Goal: Task Accomplishment & Management: Complete application form

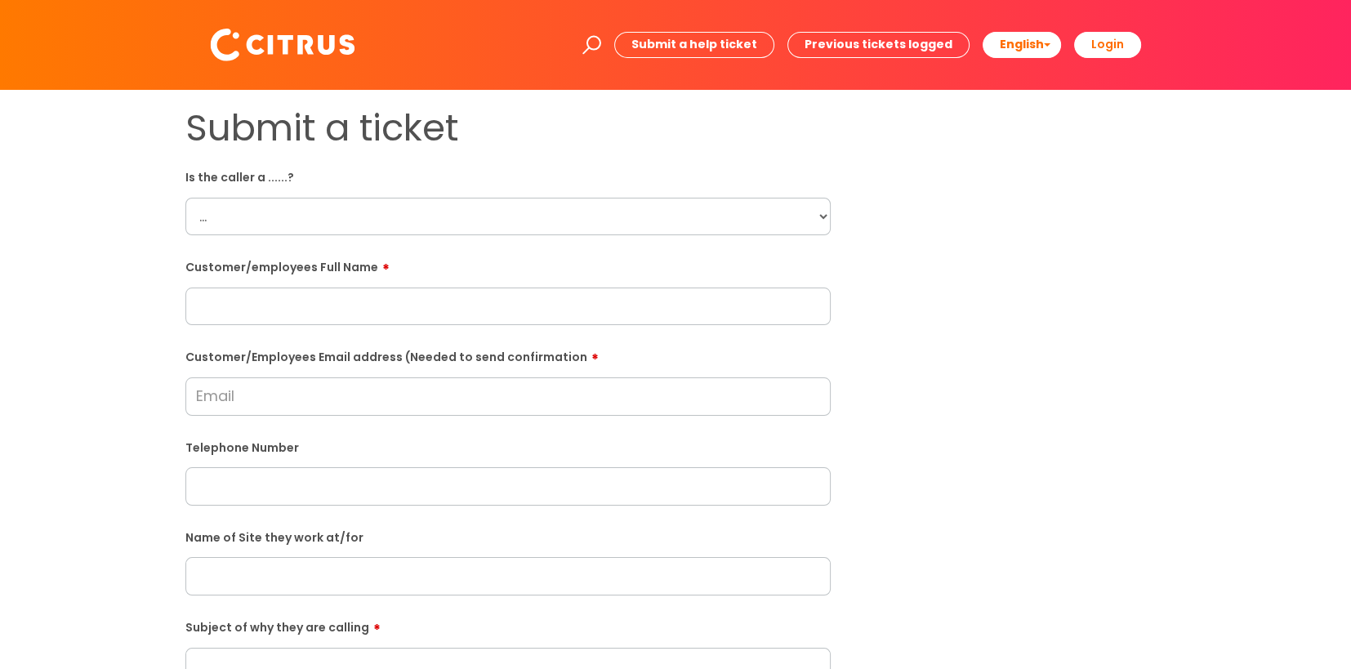
click at [311, 306] on input "text" at bounding box center [507, 307] width 645 height 38
paste input "Eda Ozcan"
type input "Eda Ozcan"
click at [421, 218] on select "... Citrus Customer Citrus Employee Contractor Supplier" at bounding box center [507, 217] width 645 height 38
select select "Citrus Employee"
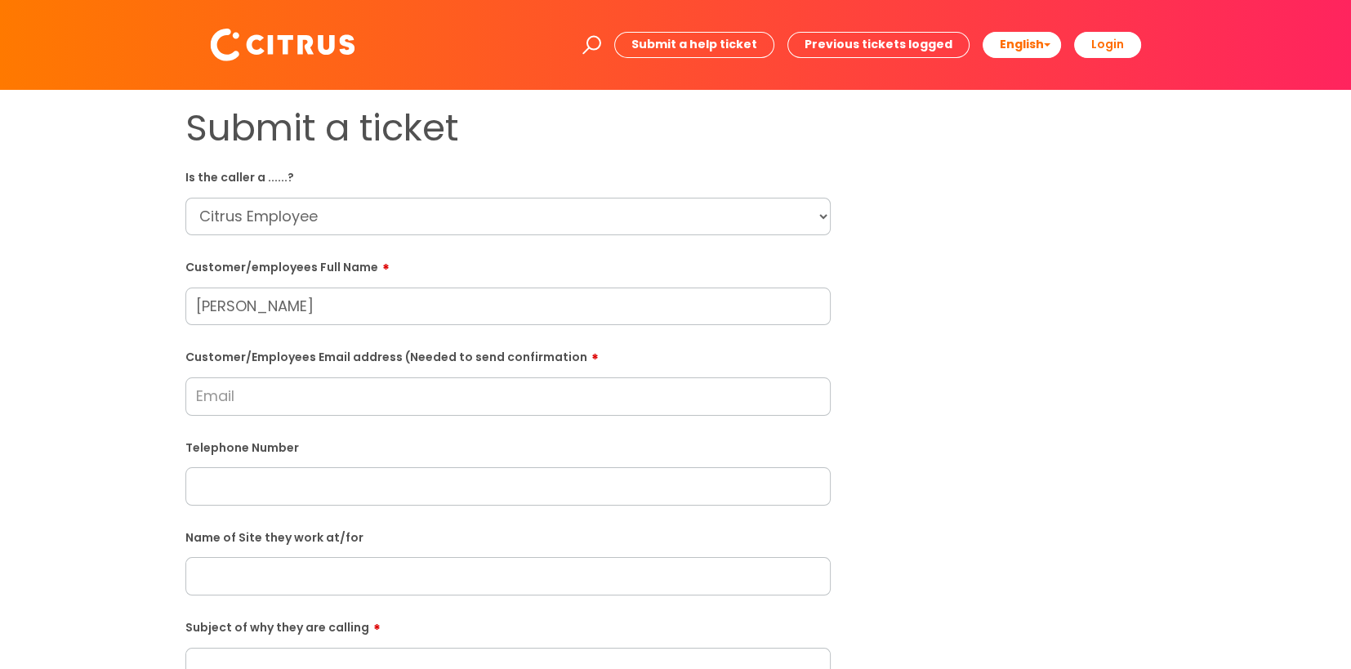
click at [185, 198] on select "... Citrus Customer Citrus Employee Contractor Supplier" at bounding box center [507, 217] width 645 height 38
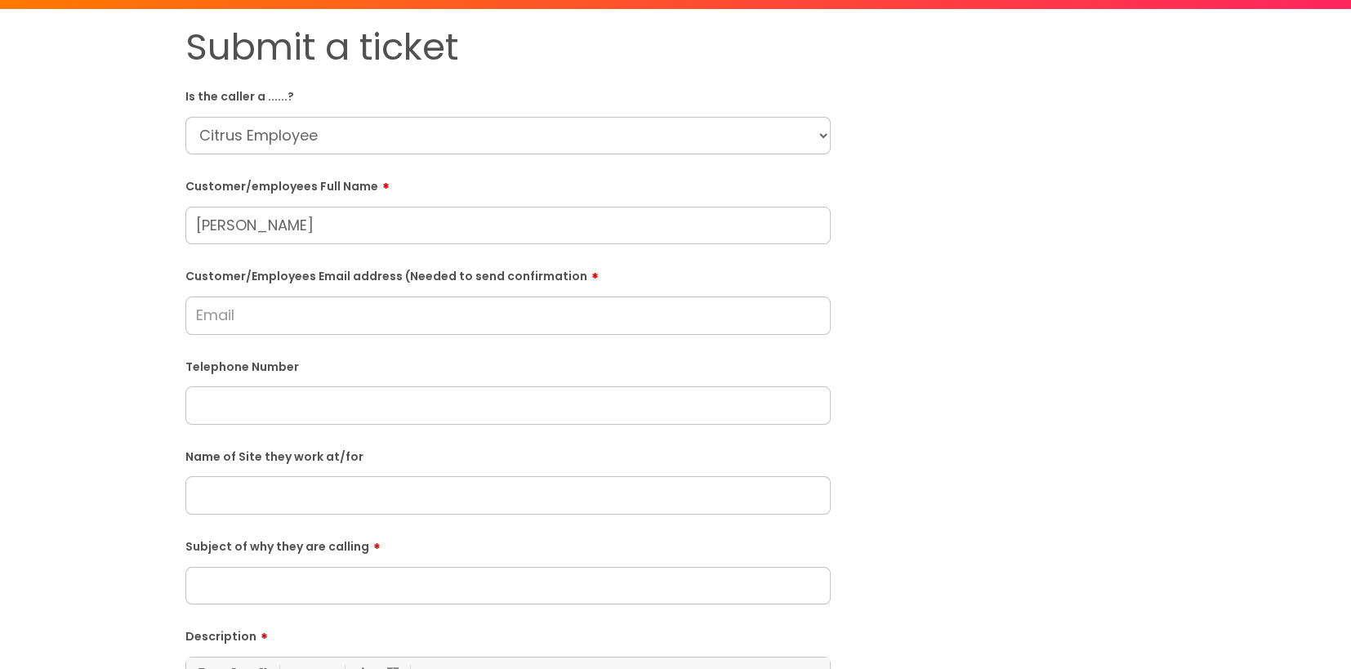
scroll to position [82, 0]
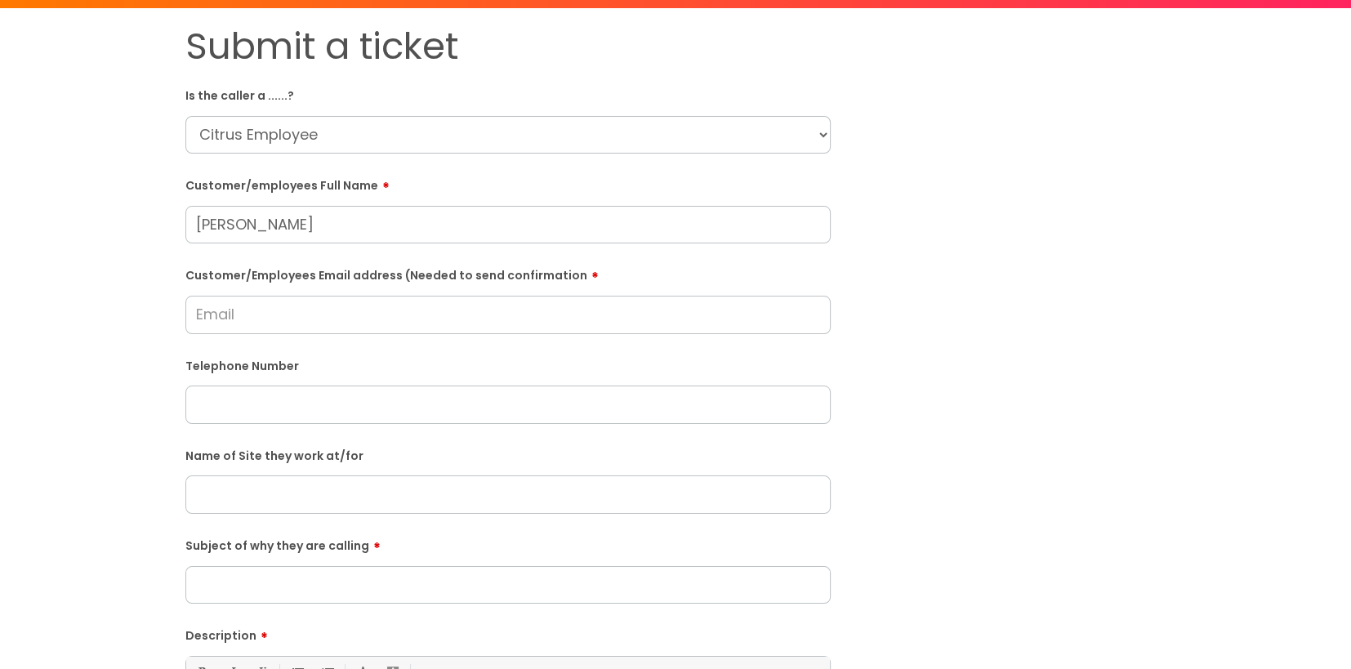
click at [448, 330] on input "Customer/Employees Email address (Needed to send confirmation" at bounding box center [507, 315] width 645 height 38
type input "edaorzan50@hotmail.com"
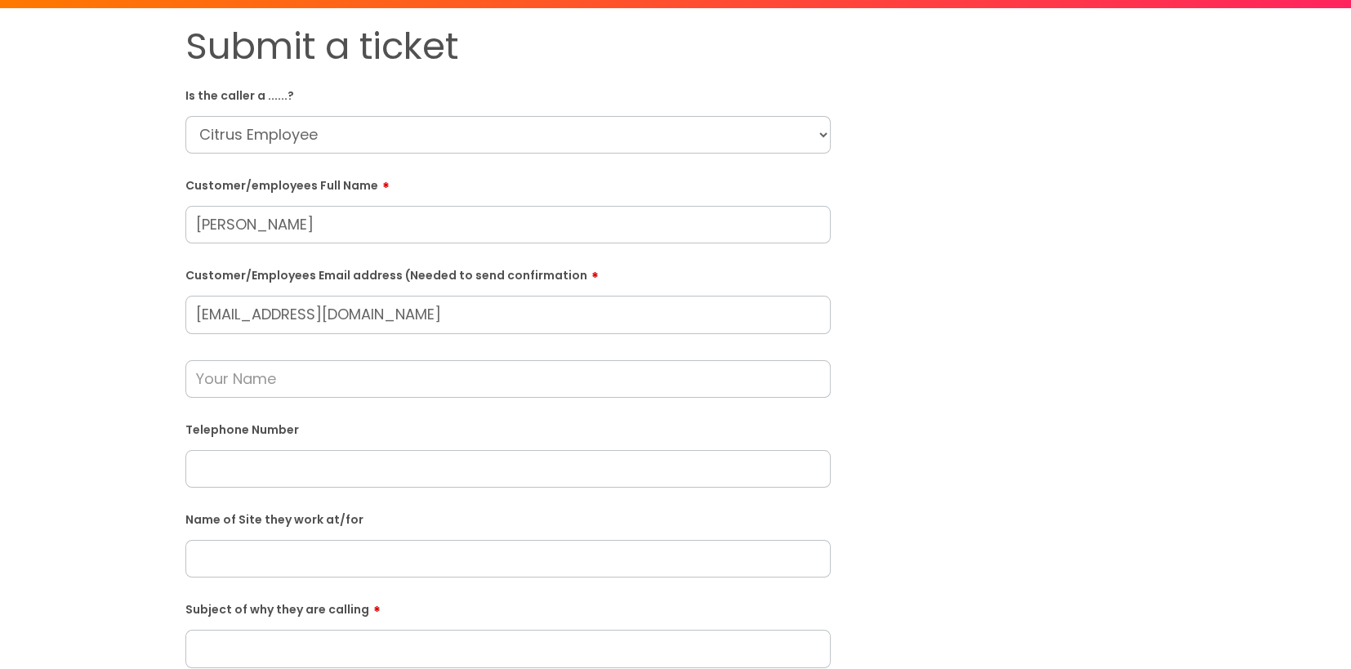
click at [323, 460] on input "text" at bounding box center [507, 469] width 645 height 38
paste input "07443040897"
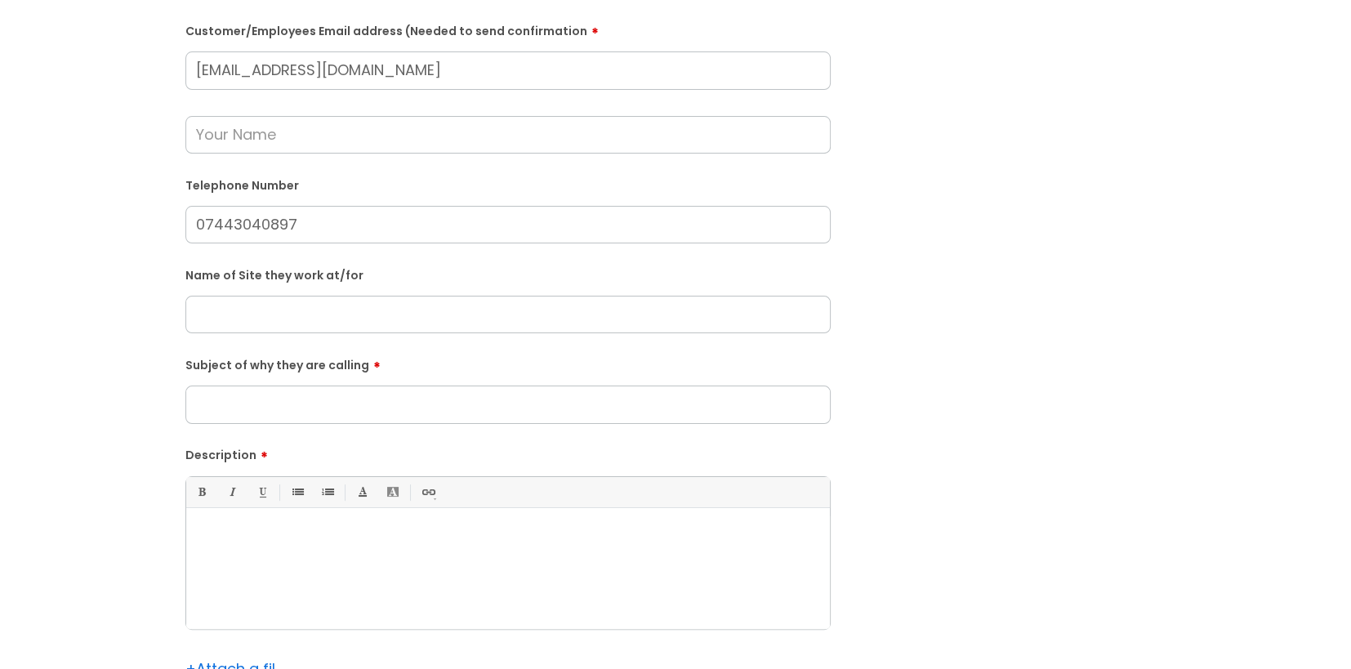
type input "07443040897"
click at [371, 310] on input "text" at bounding box center [507, 315] width 645 height 38
paste input "Pembroke Park Primary School"
type input "Pembroke Park Primary School"
drag, startPoint x: 440, startPoint y: 415, endPoint x: 449, endPoint y: 411, distance: 9.9
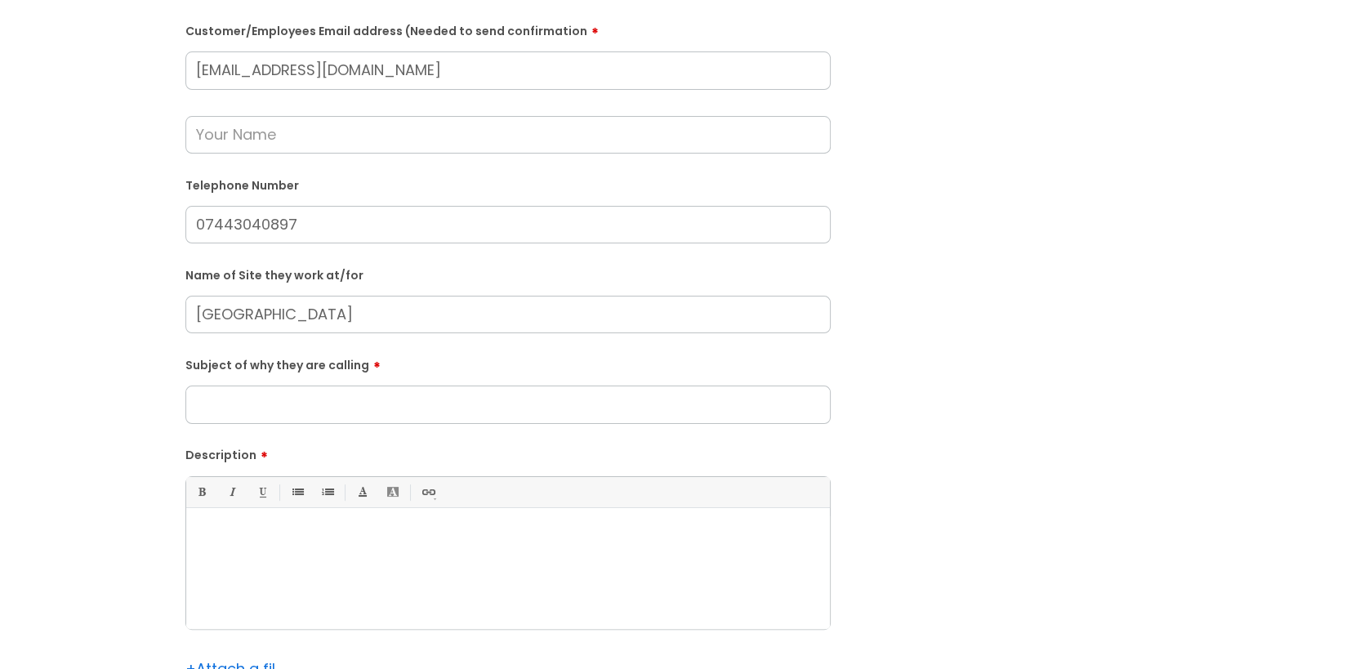
click at [441, 415] on input "Subject of why they are calling" at bounding box center [507, 405] width 645 height 38
click at [450, 411] on input "Alarm going off" at bounding box center [507, 405] width 645 height 38
drag, startPoint x: 471, startPoint y: 413, endPoint x: 439, endPoint y: 419, distance: 32.5
click at [439, 419] on input "Alarm going off" at bounding box center [507, 405] width 645 height 38
type input "Alarm going off"
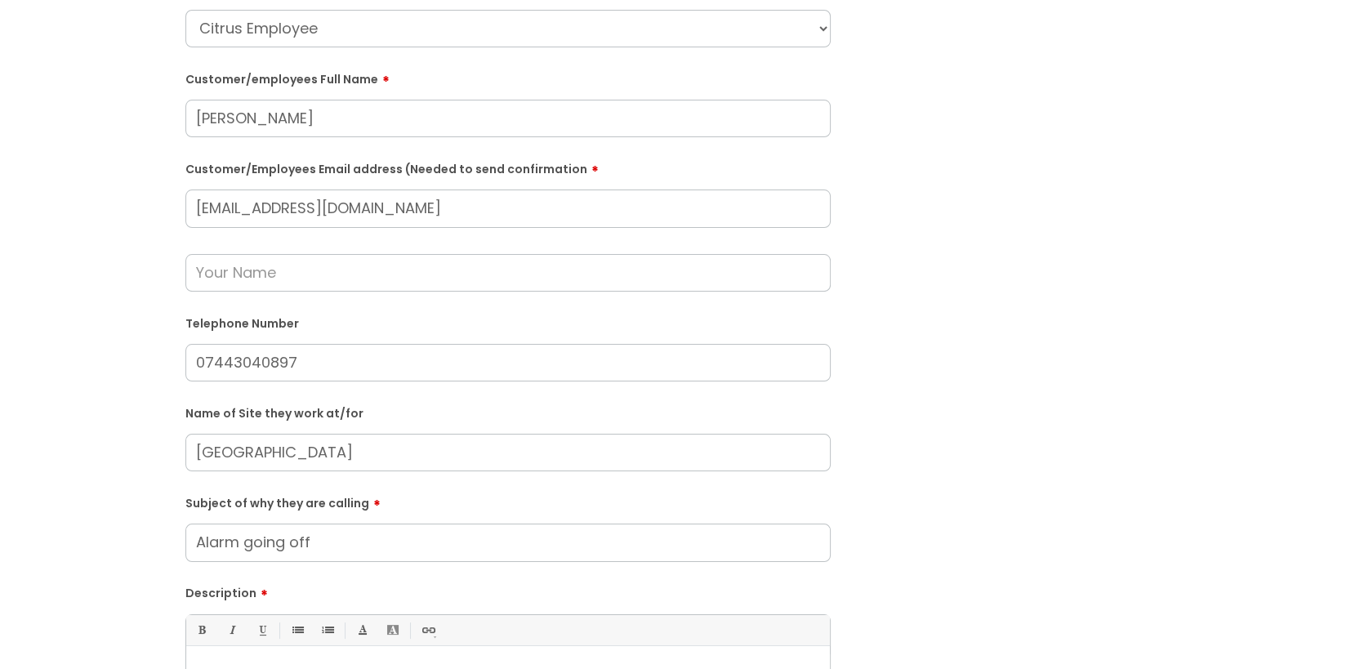
scroll to position [0, 0]
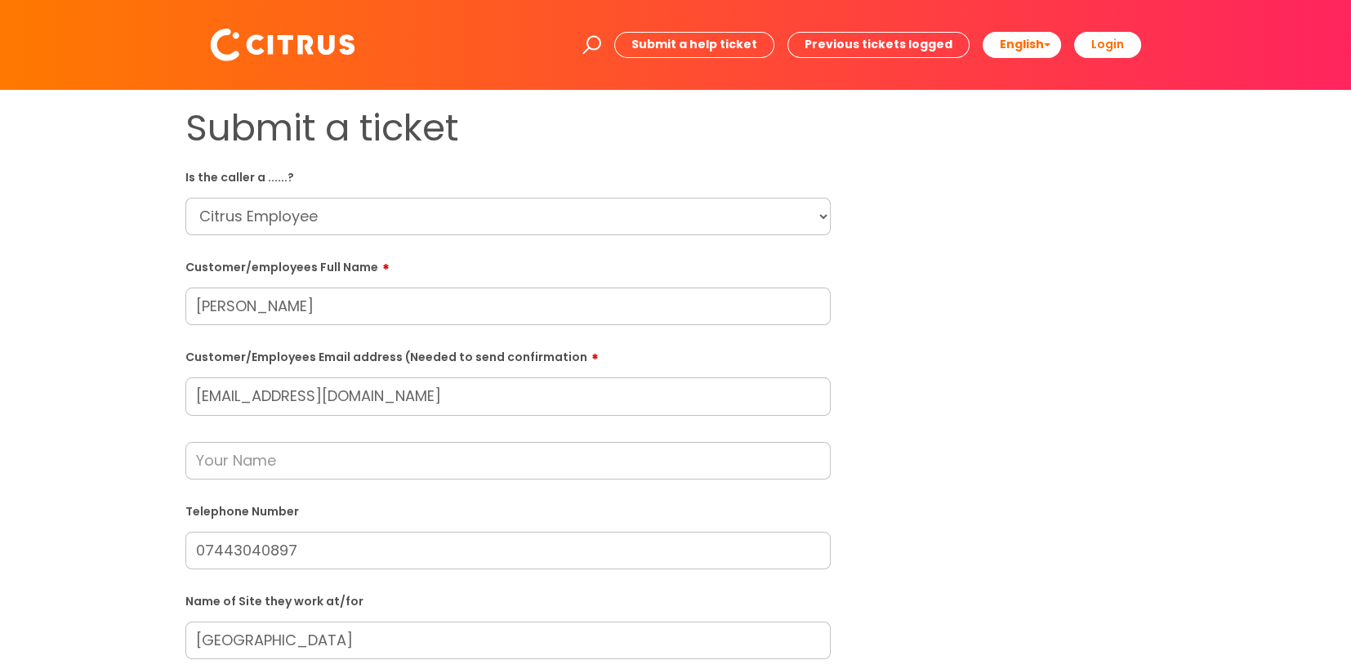
click at [410, 402] on input "edaorzan50@hotmail.com" at bounding box center [507, 396] width 645 height 38
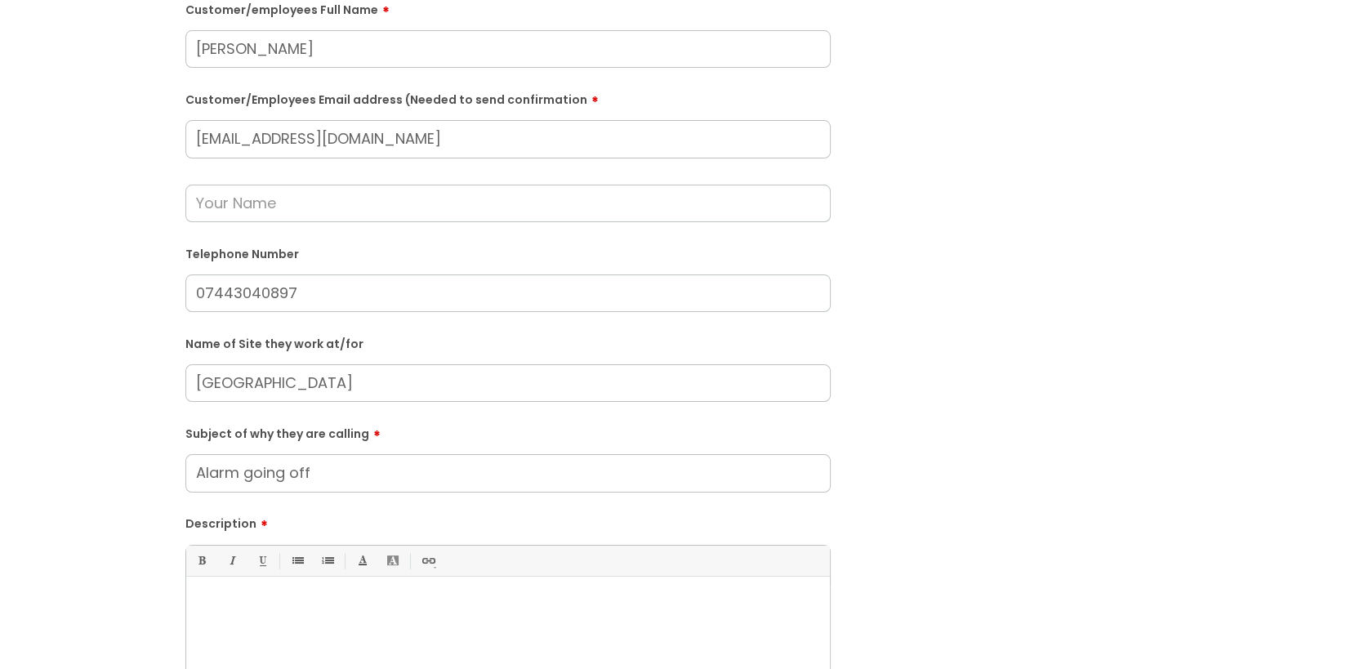
scroll to position [326, 0]
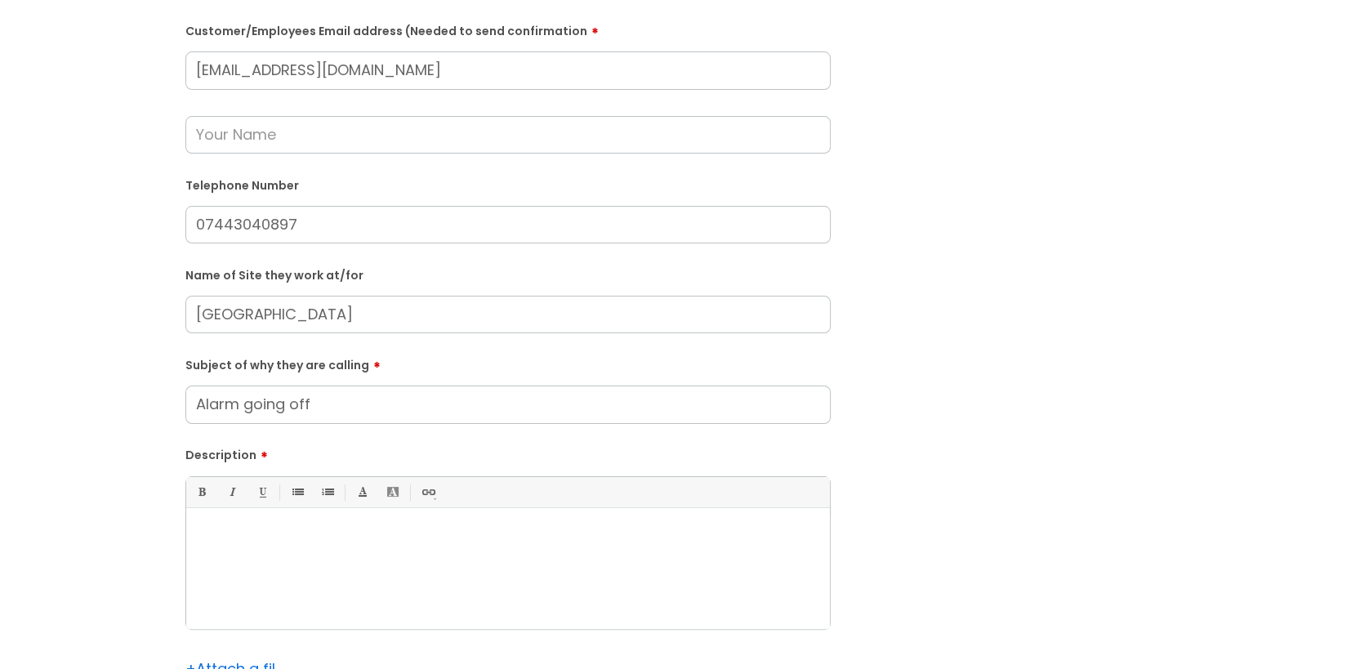
drag, startPoint x: 344, startPoint y: 401, endPoint x: 55, endPoint y: 403, distance: 289.2
click at [55, 403] on div "Submit a ticket Is the caller a ......? ... Citrus Customer Citrus Employee Con…" at bounding box center [675, 282] width 1319 height 1005
type input "Security"
click at [302, 583] on div at bounding box center [508, 572] width 644 height 113
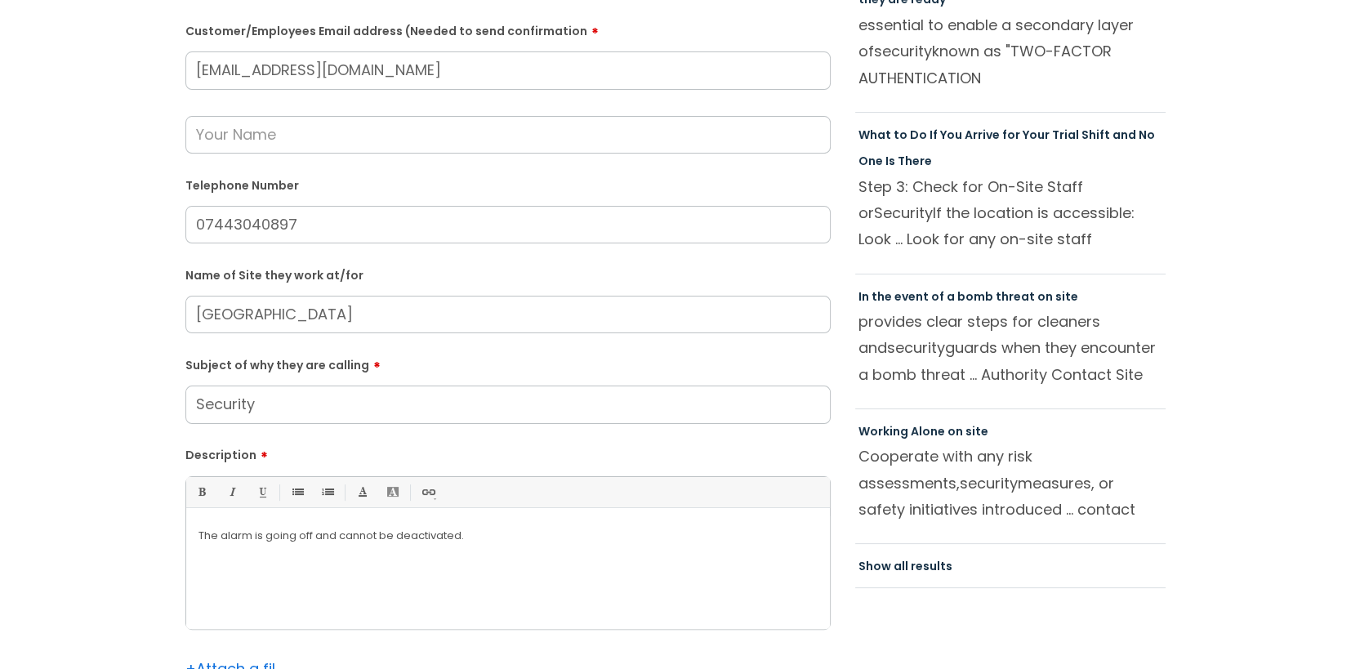
click at [390, 600] on div "The alarm is going off and cannot be deactivated." at bounding box center [508, 572] width 644 height 113
drag, startPoint x: 422, startPoint y: 73, endPoint x: 26, endPoint y: 37, distance: 397.8
click at [26, 37] on div "Submit a ticket Is the caller a ......? ... Citrus Customer Citrus Employee Con…" at bounding box center [675, 282] width 1319 height 1005
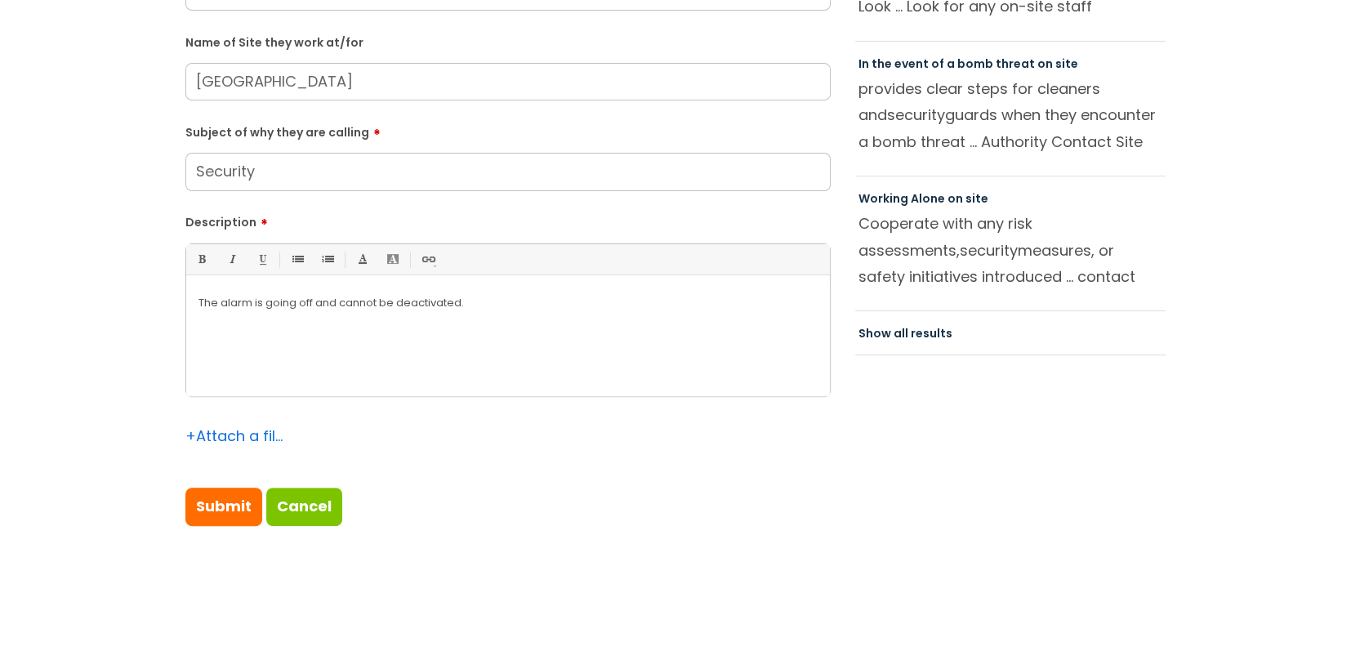
scroll to position [571, 0]
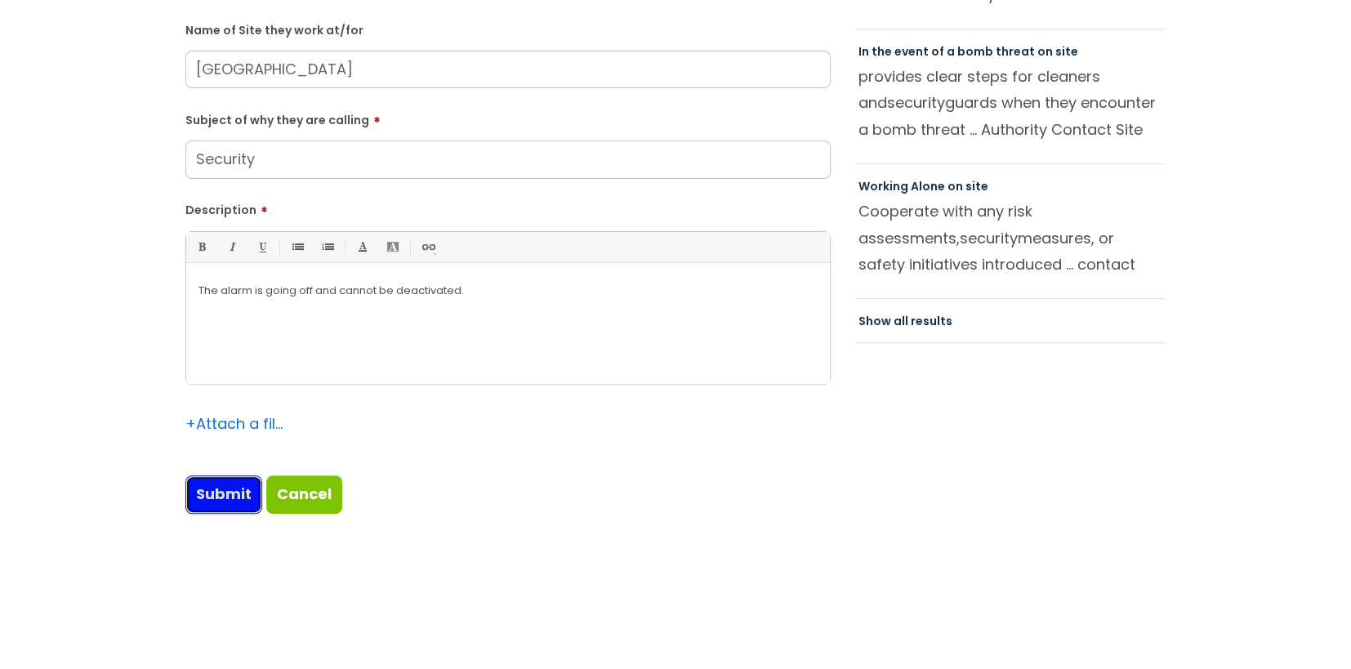
click at [217, 502] on input "Submit" at bounding box center [223, 494] width 77 height 38
type input "Please Wait..."
